Goal: Task Accomplishment & Management: Use online tool/utility

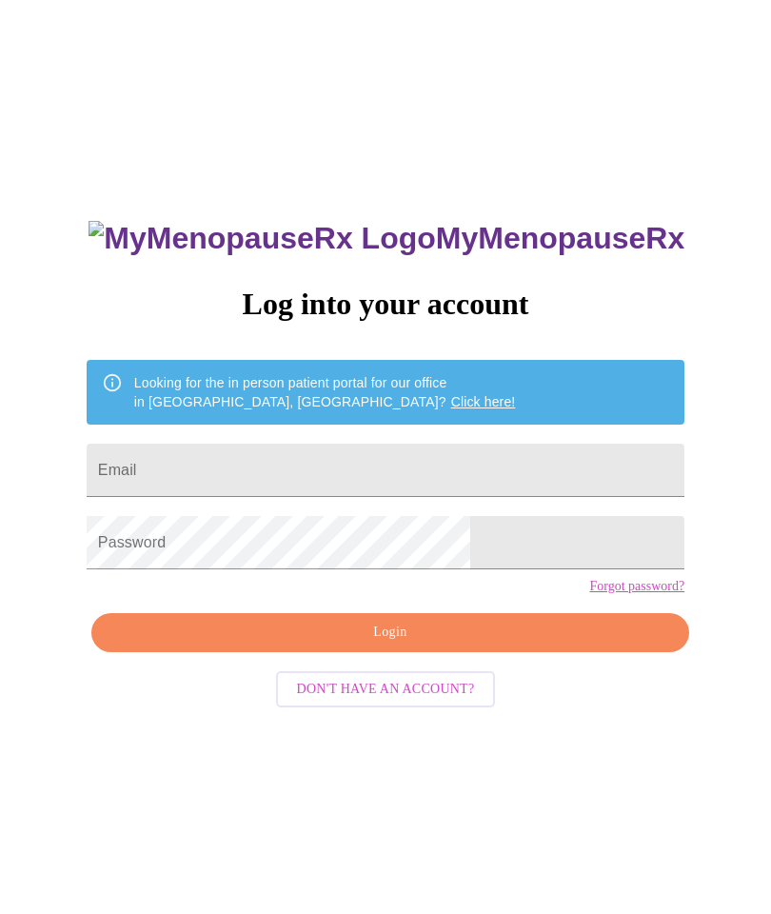
click at [261, 474] on input "Email" at bounding box center [386, 470] width 598 height 53
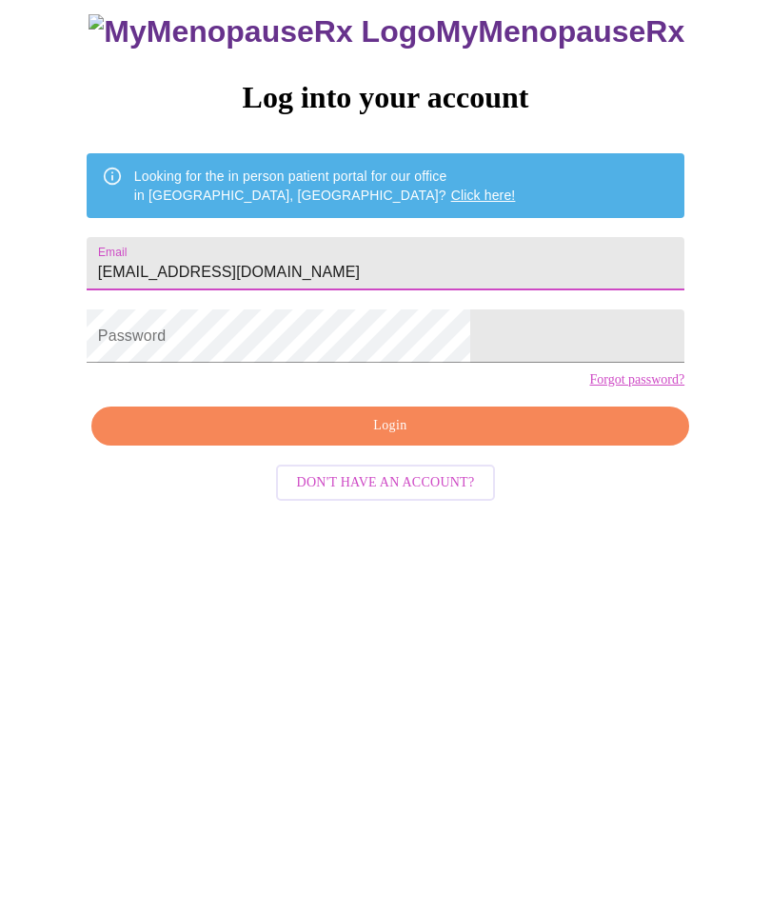
type input "[EMAIL_ADDRESS][DOMAIN_NAME]"
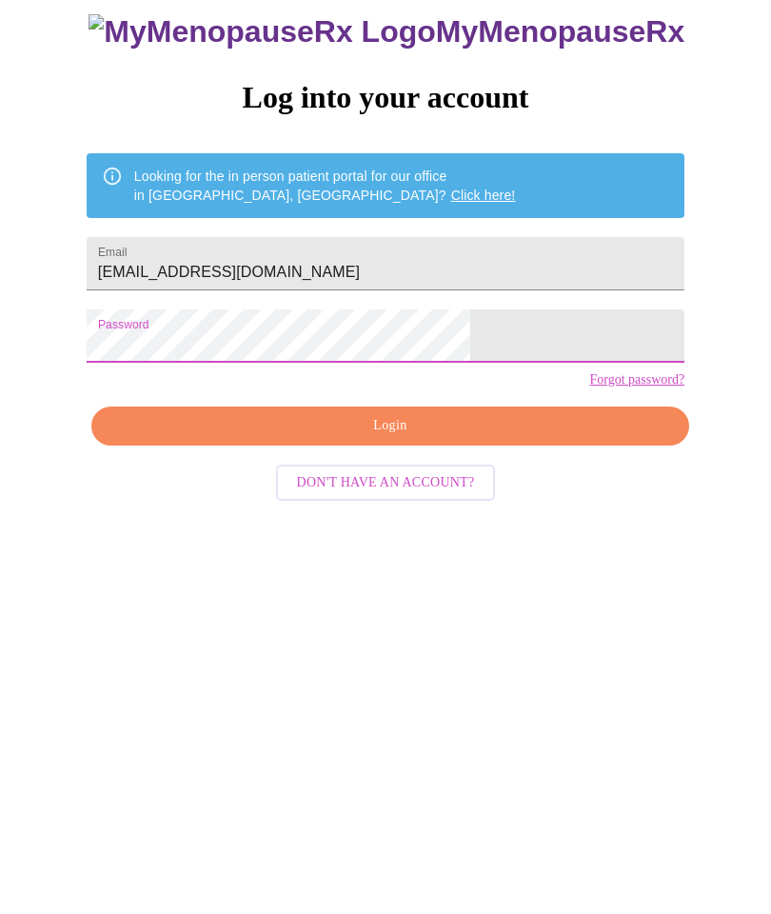
click at [467, 621] on span "Login" at bounding box center [390, 633] width 554 height 24
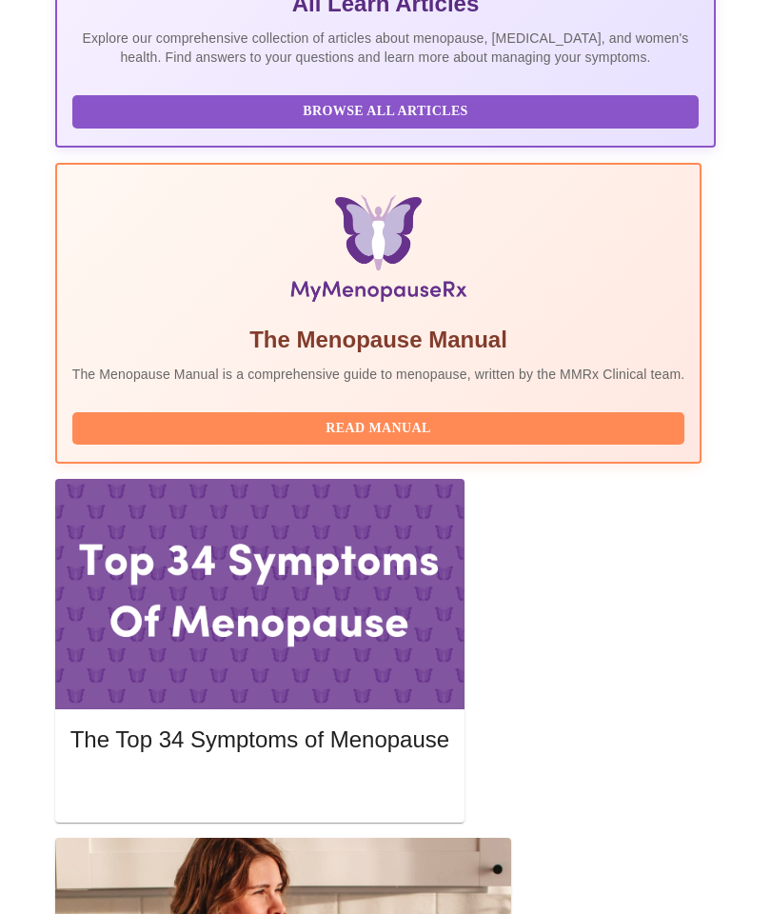
scroll to position [553, 0]
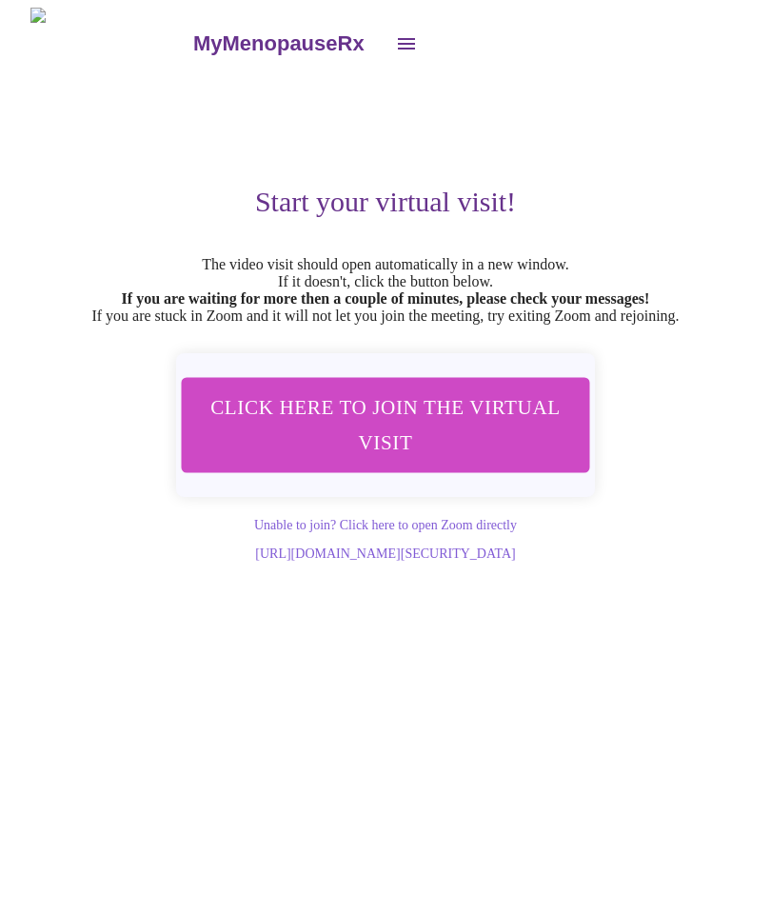
click at [484, 437] on span "Click here to join the virtual visit" at bounding box center [386, 424] width 362 height 71
